Goal: Check status: Check status

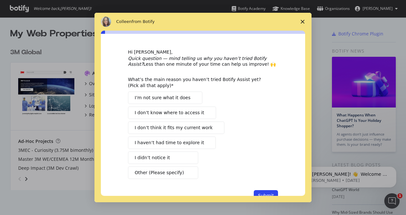
click at [301, 23] on icon "Close survey" at bounding box center [303, 22] width 4 height 4
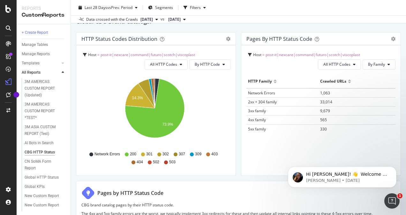
scroll to position [32, 0]
